Goal: Task Accomplishment & Management: Use online tool/utility

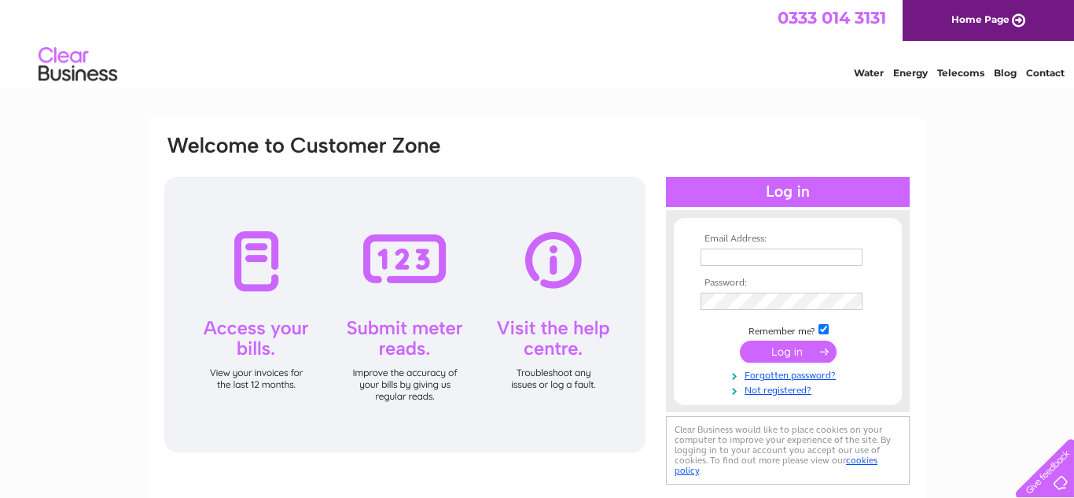
type input "e.l.morgan@hotmail.co.uk"
click at [777, 351] on input "submit" at bounding box center [788, 351] width 97 height 22
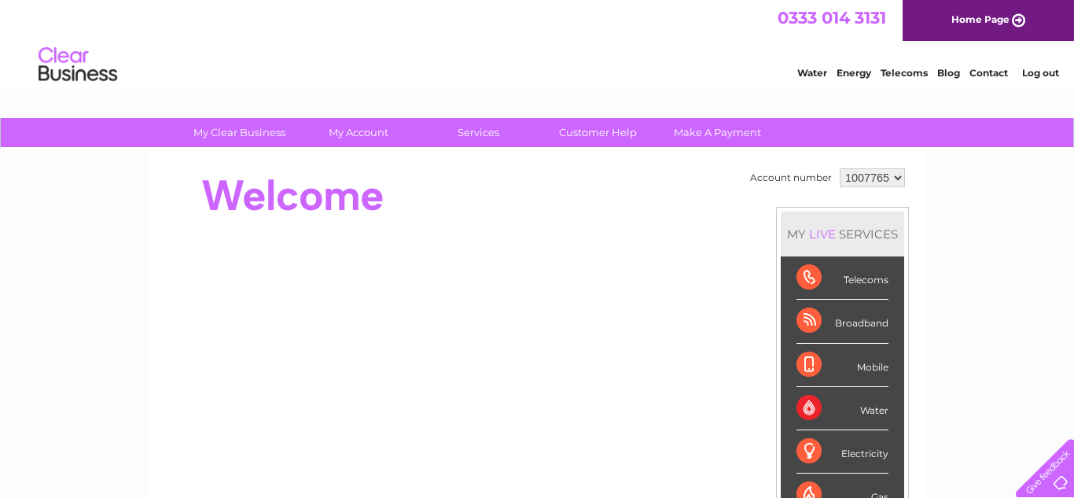
click at [897, 176] on select "1007765 1007766" at bounding box center [871, 177] width 65 height 19
select select "1007766"
click at [839, 168] on select "1007765 1007766" at bounding box center [871, 177] width 65 height 19
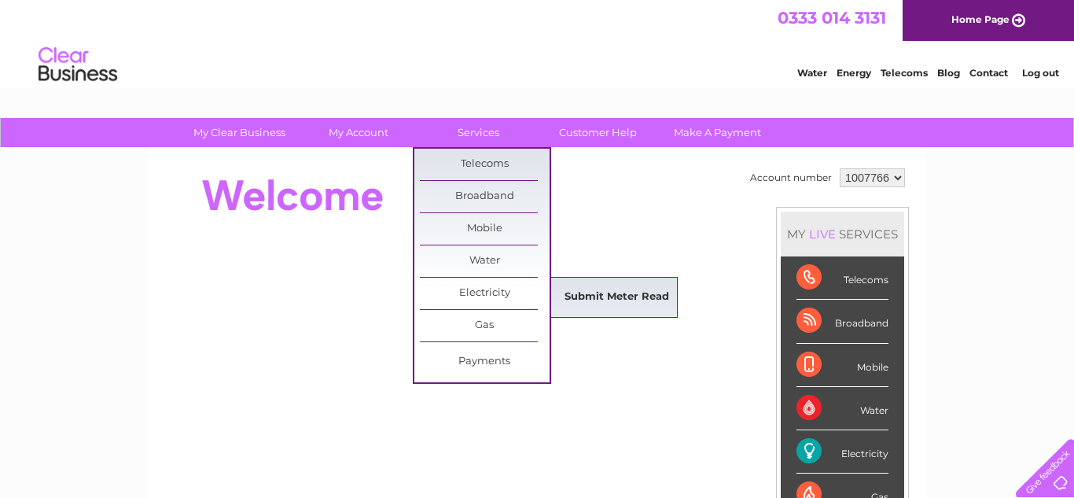
click at [604, 291] on link "Submit Meter Read" at bounding box center [617, 296] width 130 height 31
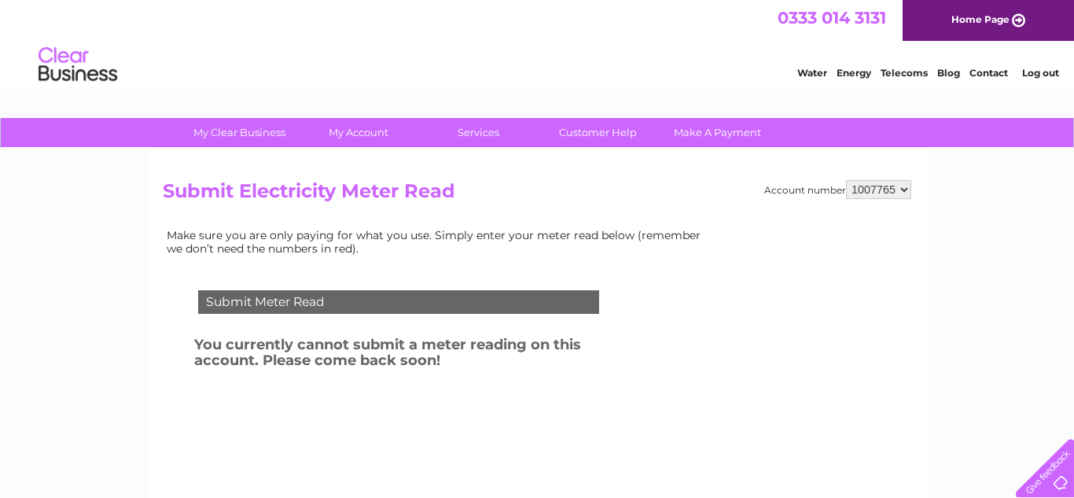
click at [906, 187] on select "1007765 1007766" at bounding box center [878, 189] width 65 height 19
select select "1007766"
click at [850, 180] on select "1007765 1007766" at bounding box center [878, 189] width 65 height 19
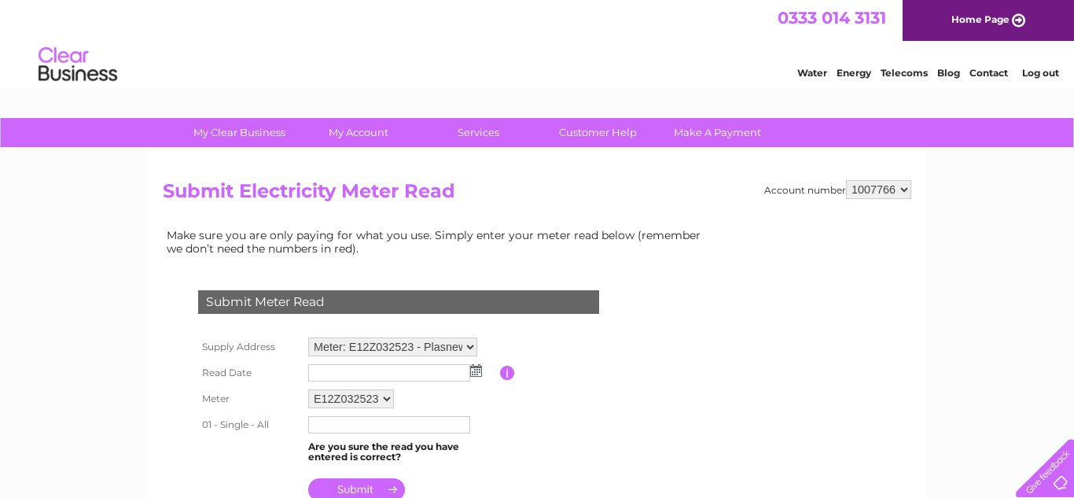
click at [476, 371] on img at bounding box center [476, 370] width 12 height 13
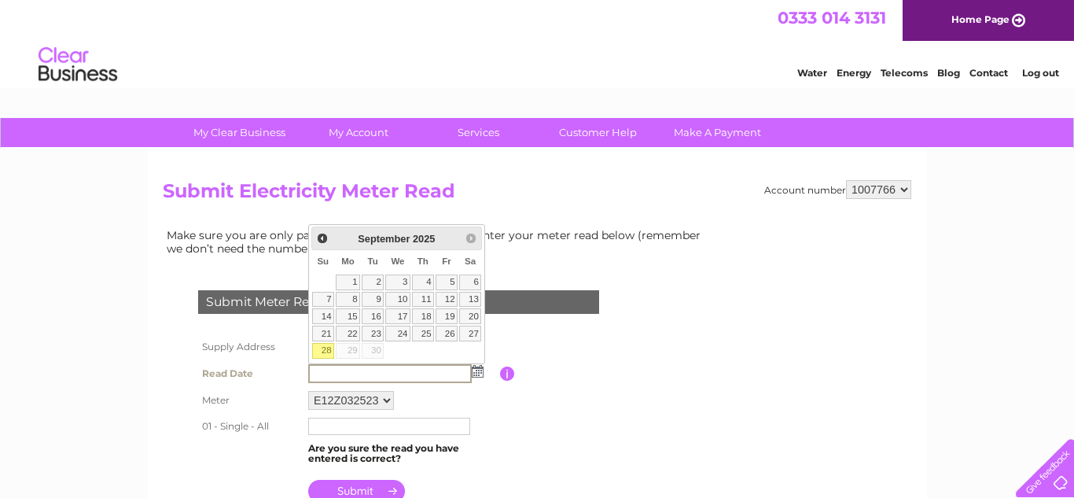
click at [325, 351] on link "28" at bounding box center [323, 351] width 22 height 16
type input "2025/09/28"
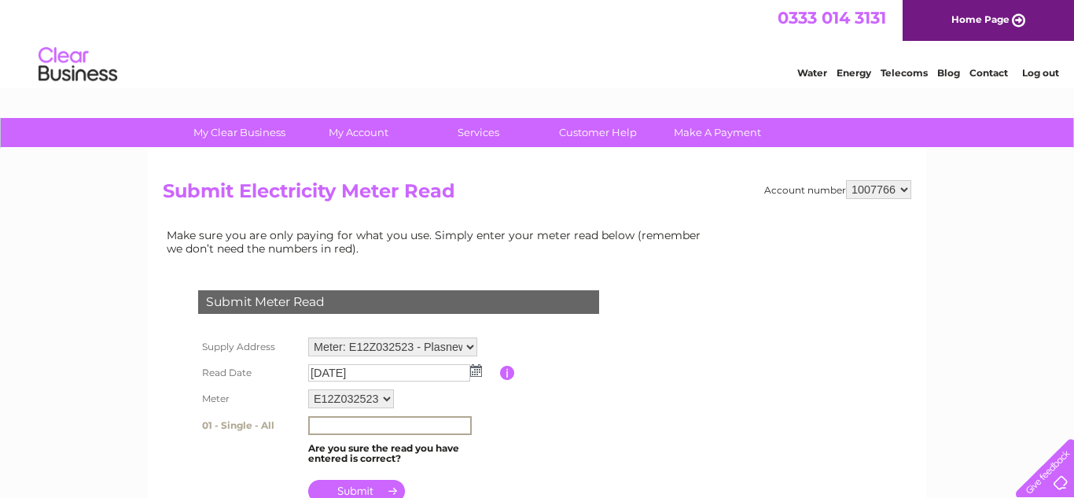
click at [314, 424] on input "text" at bounding box center [389, 425] width 163 height 19
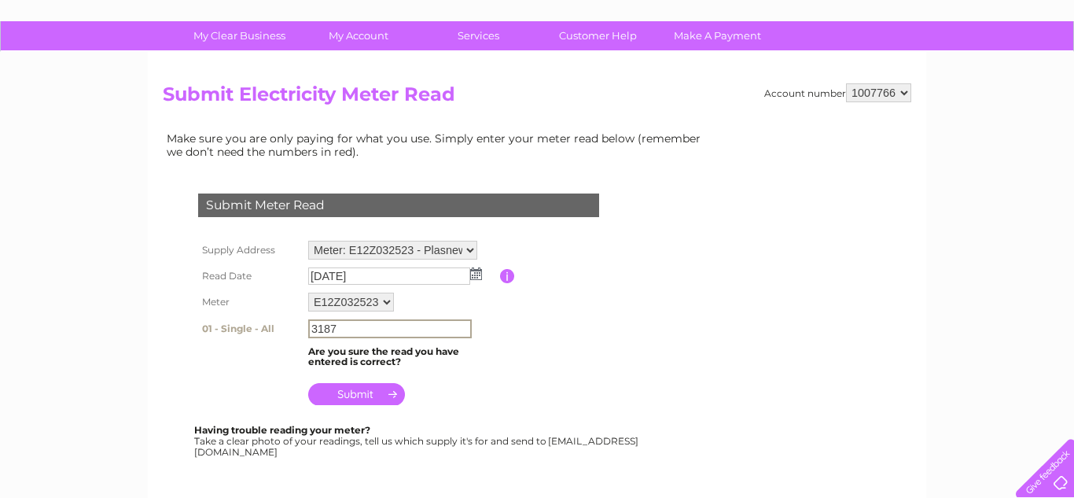
scroll to position [98, 0]
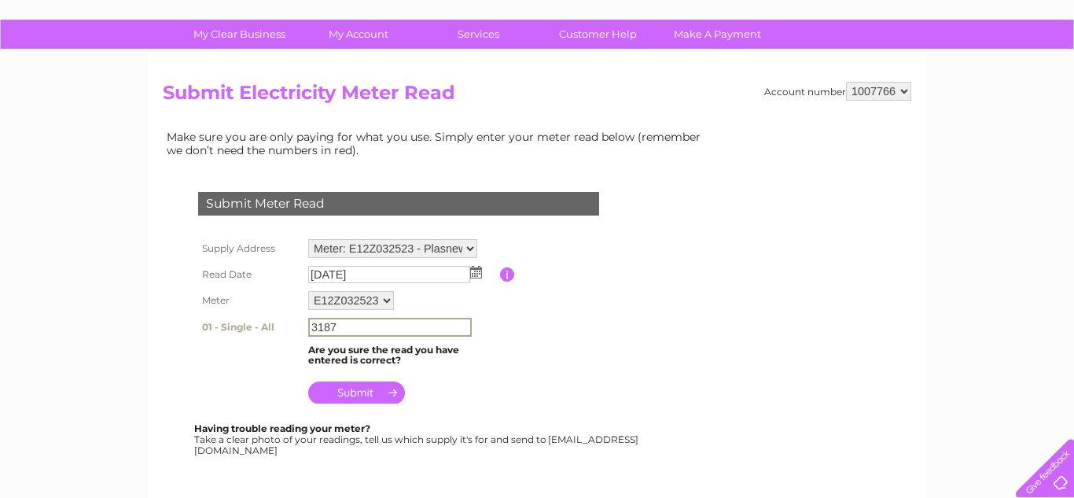
type input "3187"
click at [347, 387] on input "submit" at bounding box center [356, 392] width 97 height 22
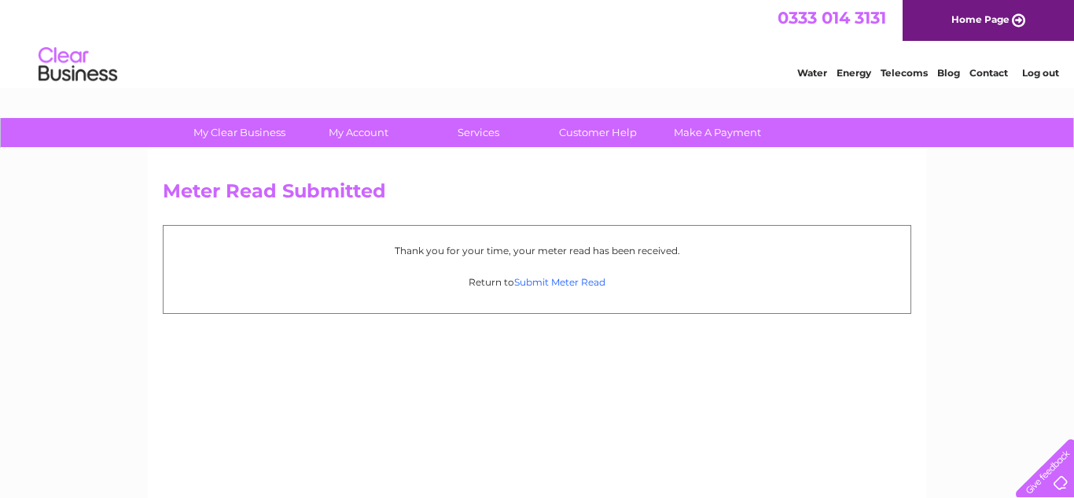
click at [548, 281] on link "Submit Meter Read" at bounding box center [559, 282] width 91 height 12
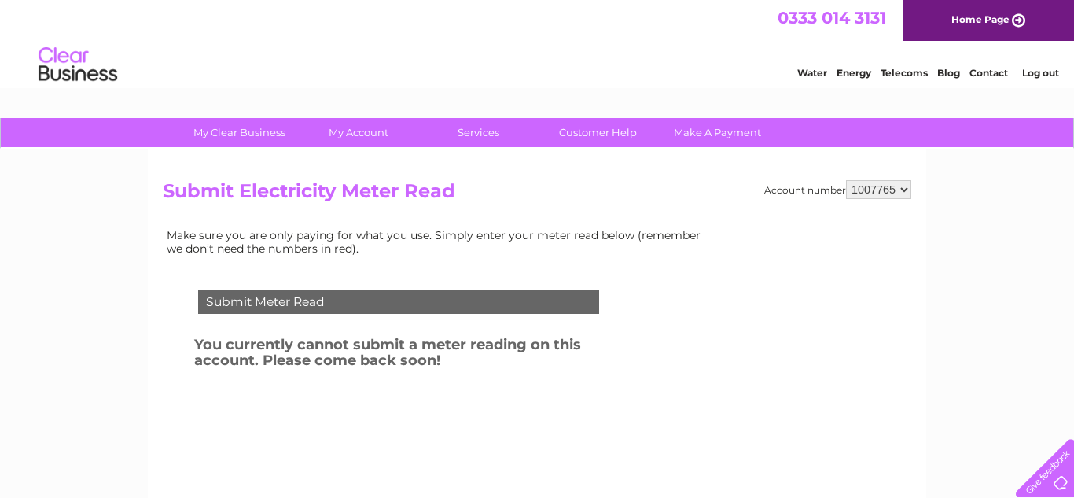
click at [905, 187] on select "1007765 1007766" at bounding box center [878, 189] width 65 height 19
select select "1007766"
click at [850, 180] on select "1007765 1007766" at bounding box center [878, 189] width 65 height 19
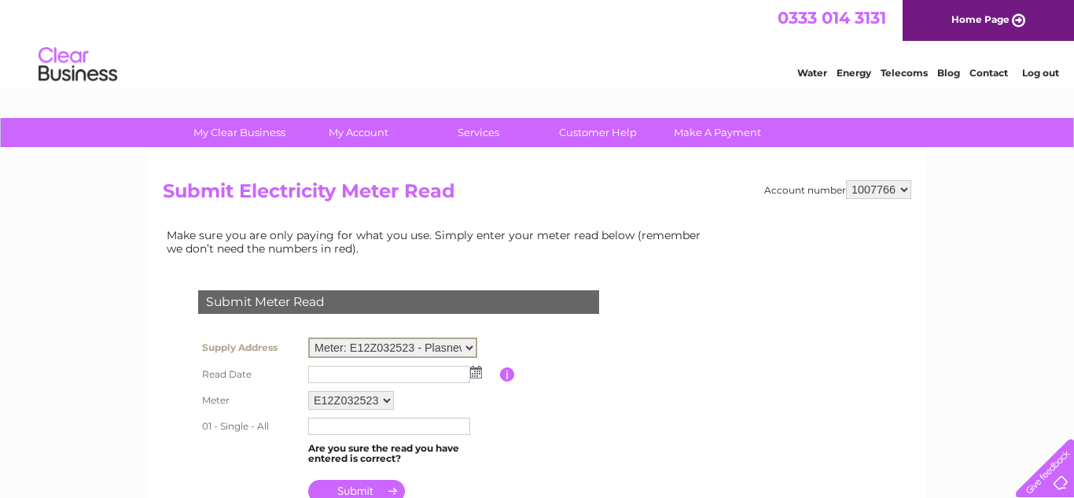
click at [470, 345] on select "Meter: E12Z032523 - Plasnewydd, Ffarmers, [GEOGRAPHIC_DATA], Dyfed, SA19 8JF Me…" at bounding box center [392, 347] width 169 height 20
select select "131809"
click at [308, 337] on select "Meter: E12Z032523 - Plasnewydd, Ffarmers, [GEOGRAPHIC_DATA], Dyfed, SA19 8JF Me…" at bounding box center [392, 347] width 169 height 20
click at [477, 370] on img at bounding box center [476, 370] width 12 height 13
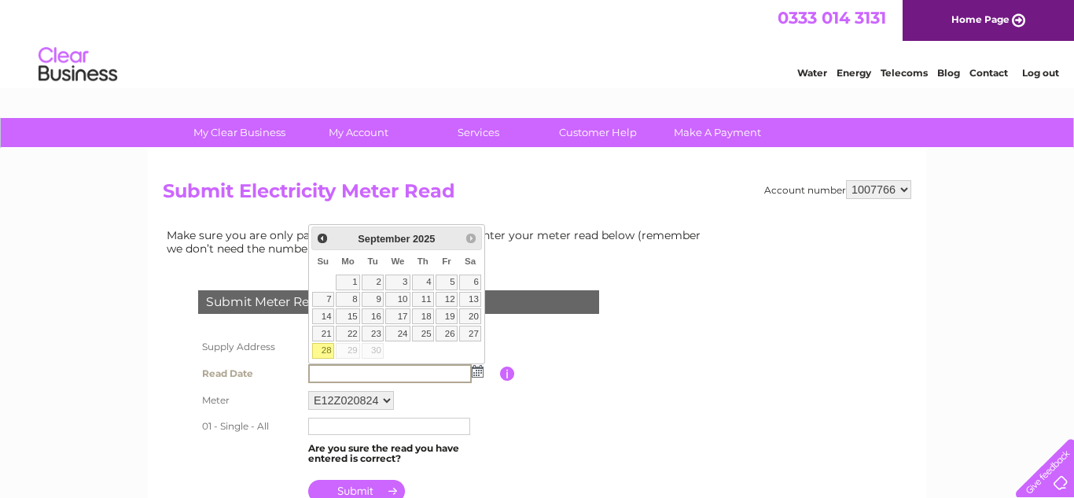
click at [321, 347] on link "28" at bounding box center [323, 351] width 22 height 16
type input "2025/09/28"
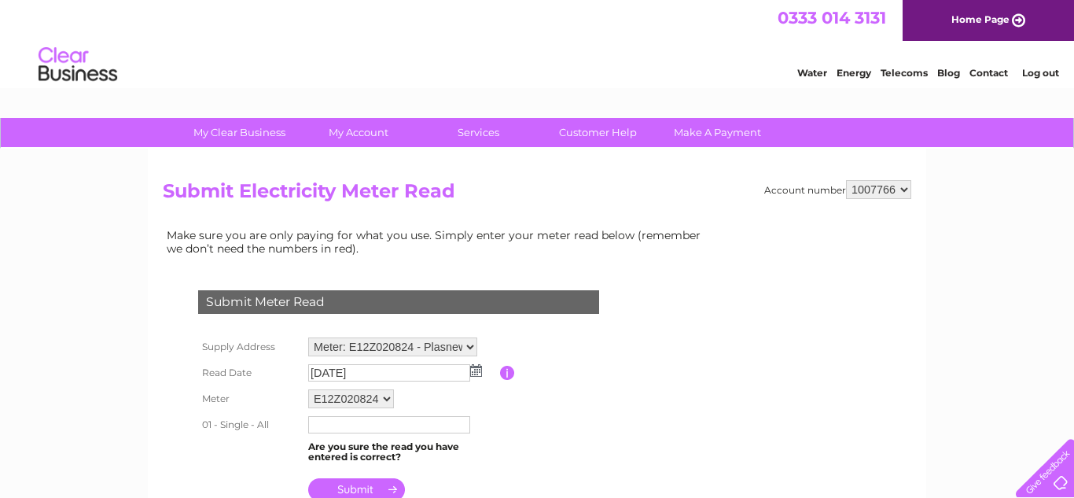
click at [316, 424] on input "text" at bounding box center [389, 424] width 162 height 17
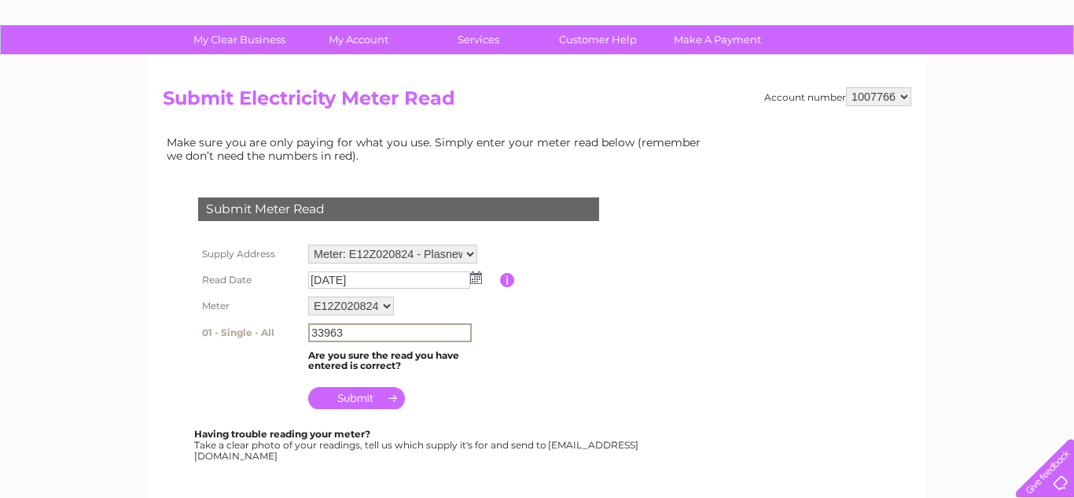
scroll to position [94, 0]
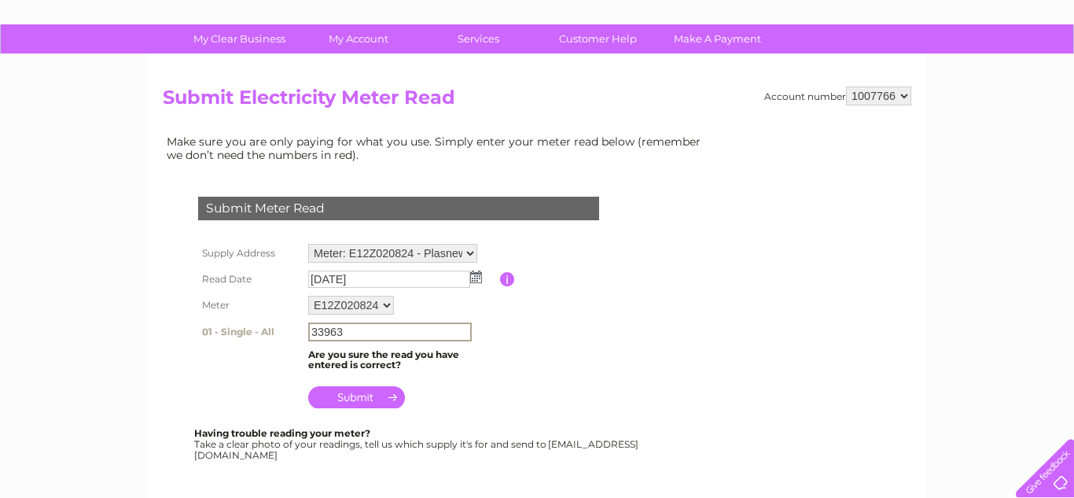
type input "33963"
click at [352, 396] on input "submit" at bounding box center [356, 397] width 97 height 22
